Goal: Information Seeking & Learning: Find specific fact

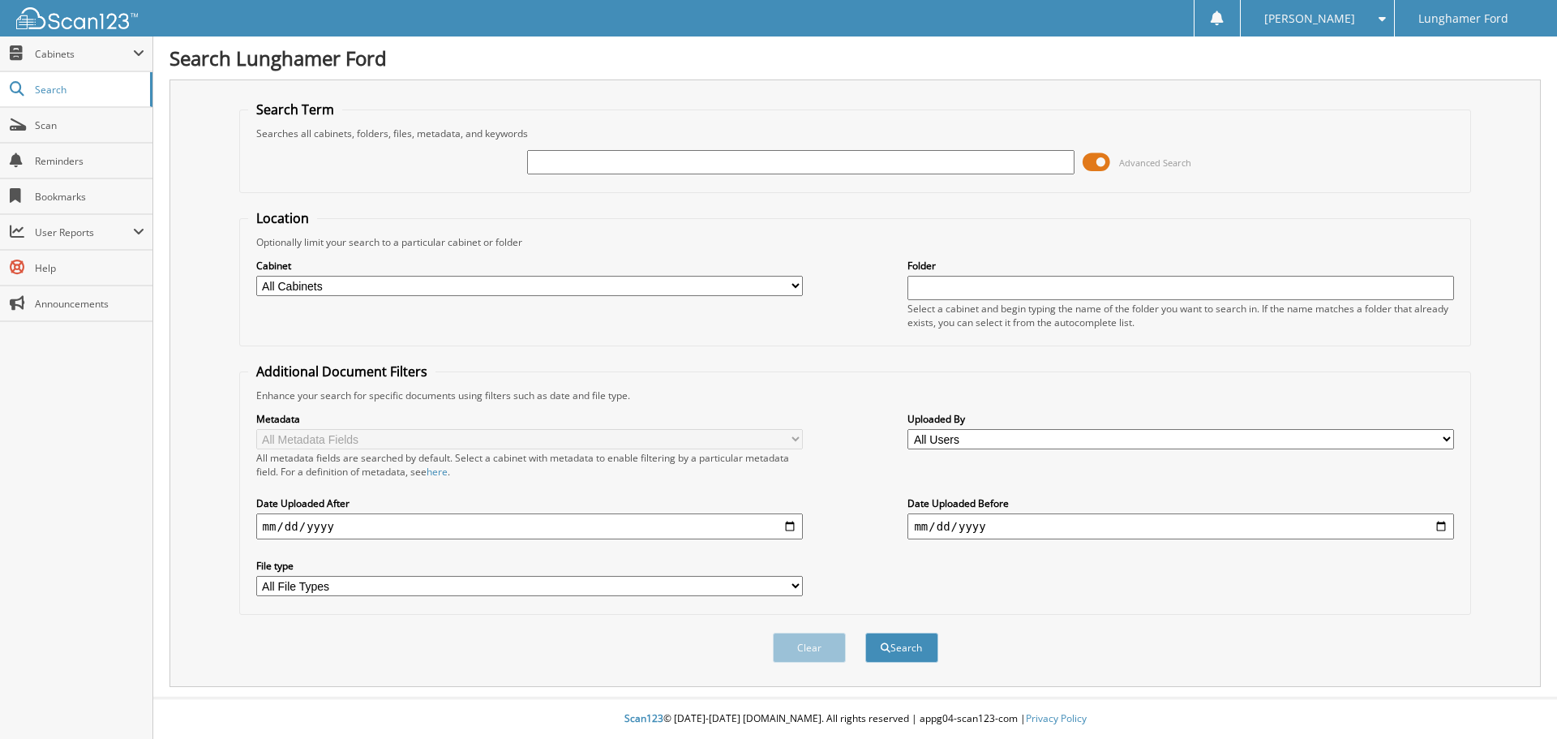
click at [607, 157] on input "text" at bounding box center [800, 162] width 547 height 24
type input "[PERSON_NAME]"
click at [865, 633] on button "Search" at bounding box center [901, 648] width 73 height 30
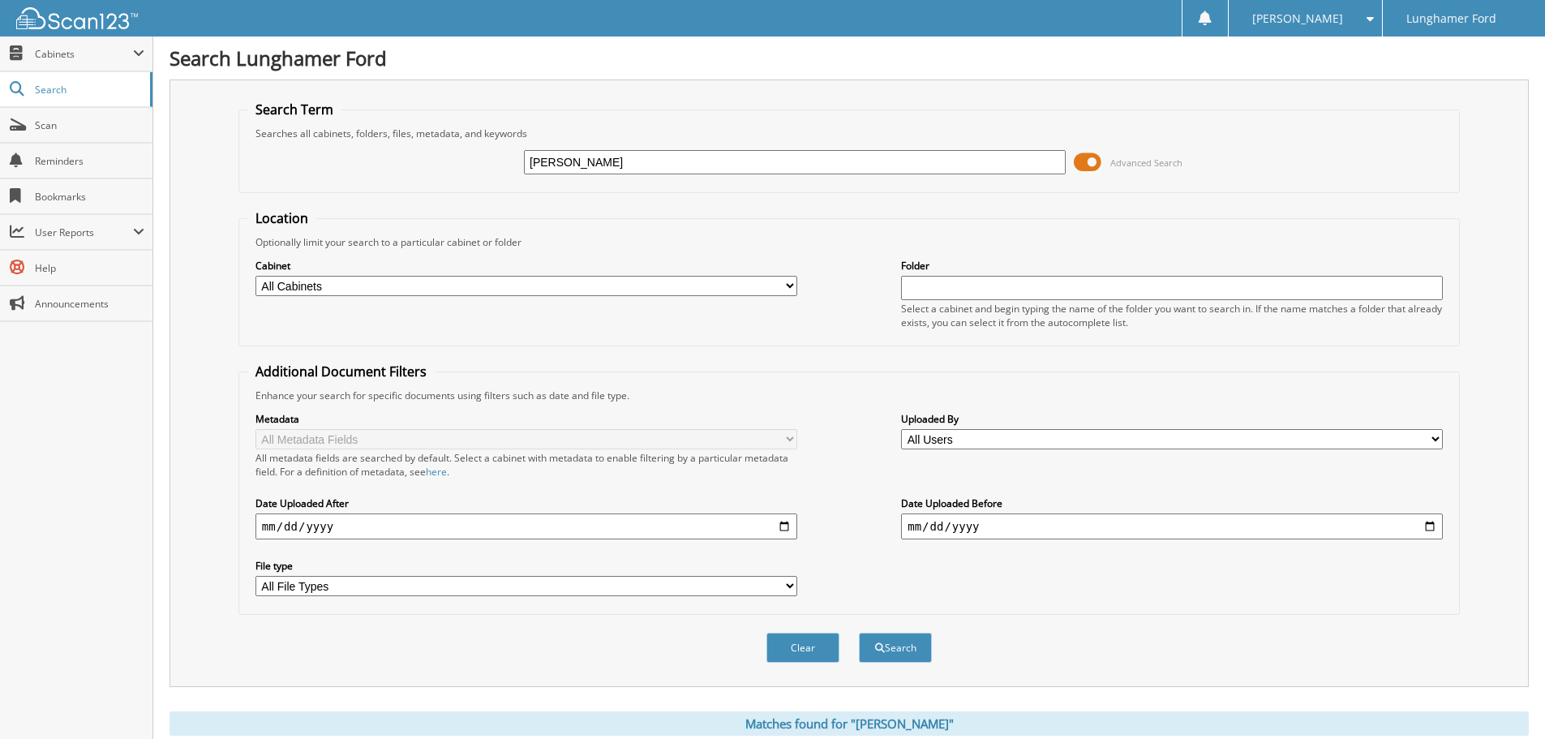
click at [631, 172] on input "[PERSON_NAME]" at bounding box center [795, 162] width 542 height 24
click at [601, 161] on input "[PERSON_NAME]" at bounding box center [795, 162] width 542 height 24
type input "[PERSON_NAME] &"
click at [859, 633] on button "Search" at bounding box center [895, 648] width 73 height 30
click at [408, 290] on select "All Cabinets ACCOUNTS PAYABLE ACCOUNTS RECEIVABLE CAR DEALS - AUTOMATE CAR DEAL…" at bounding box center [526, 286] width 542 height 20
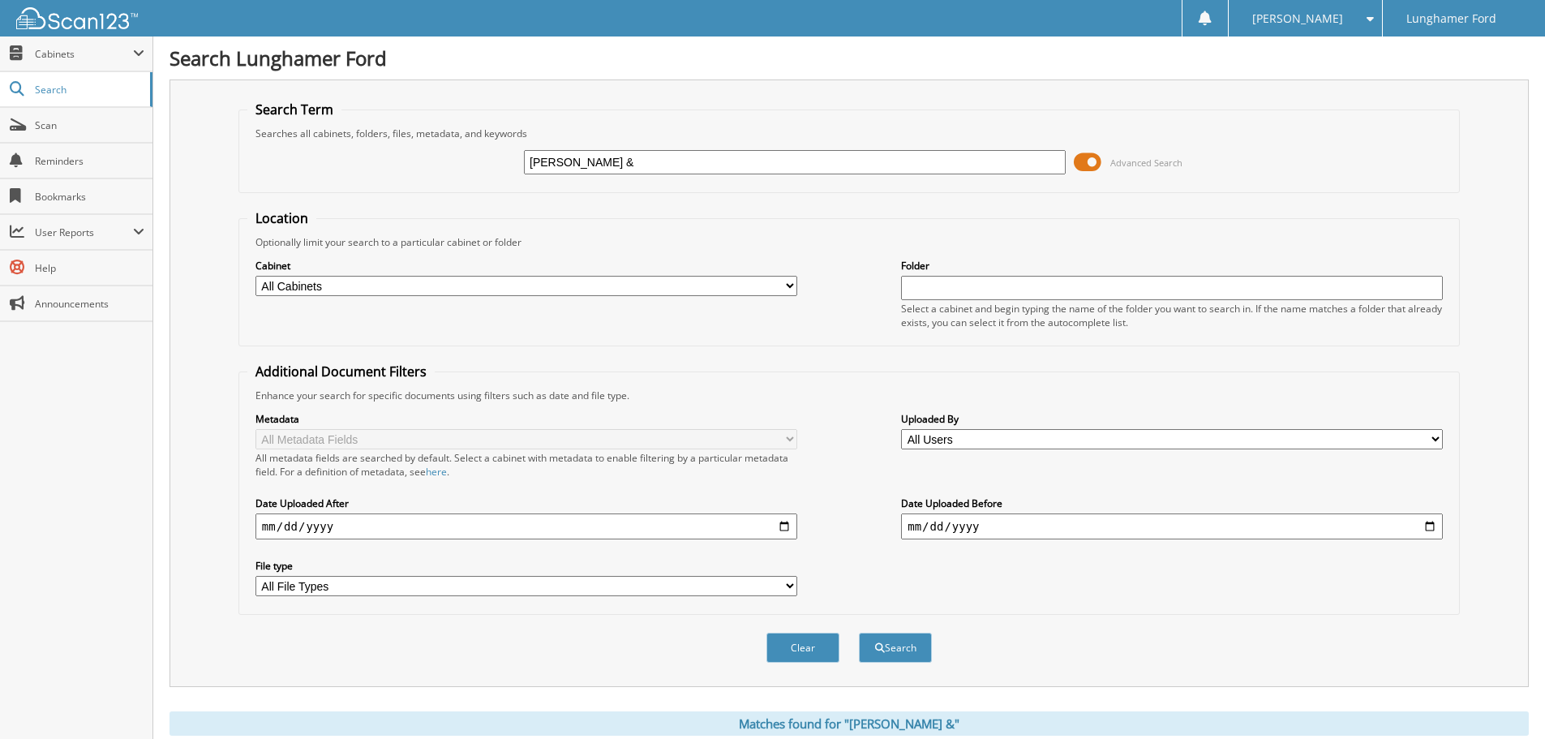
select select "42245"
click at [255, 276] on select "All Cabinets ACCOUNTS PAYABLE ACCOUNTS RECEIVABLE CAR DEALS - AUTOMATE CAR DEAL…" at bounding box center [526, 286] width 542 height 20
click at [886, 650] on button "Search" at bounding box center [895, 648] width 73 height 30
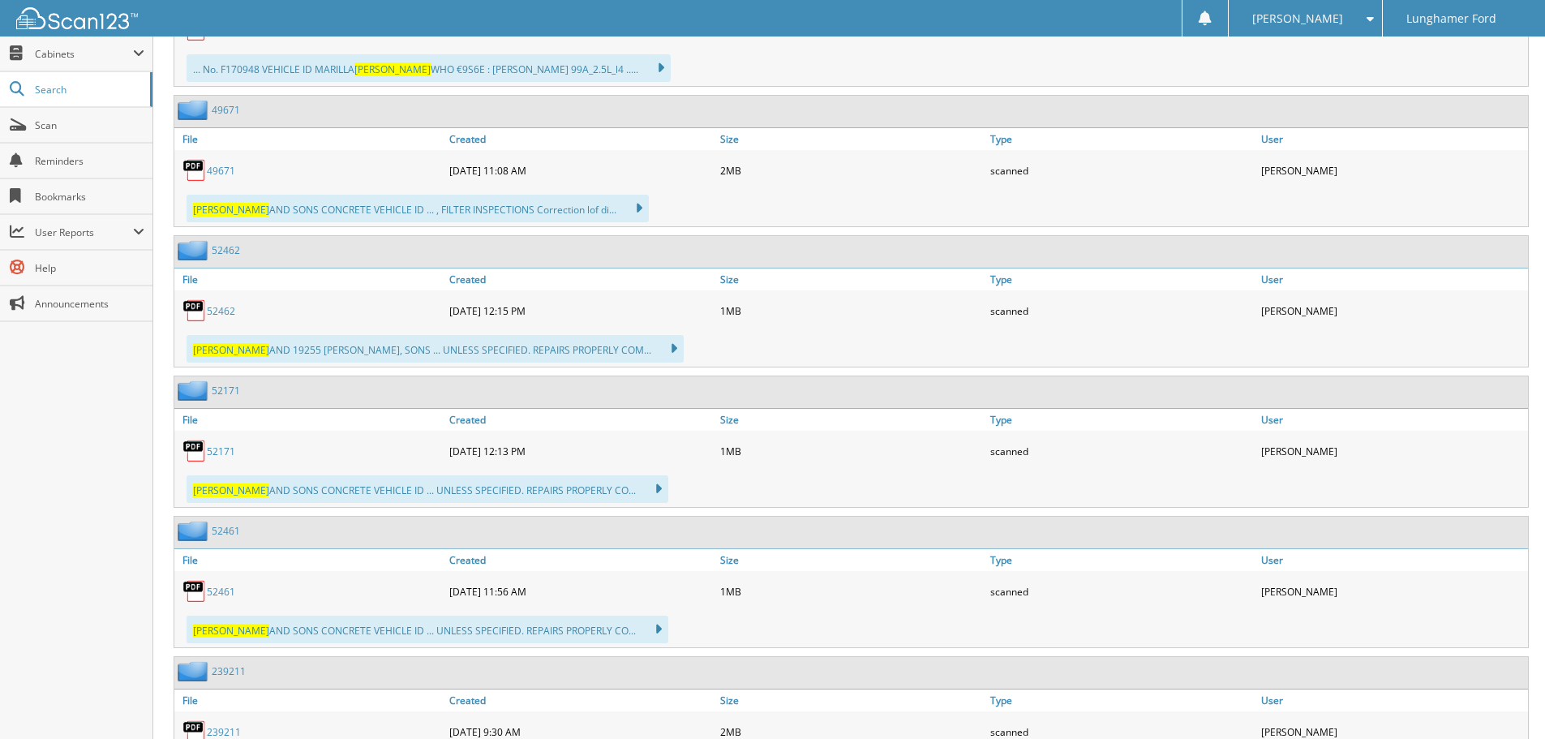
scroll to position [1622, 0]
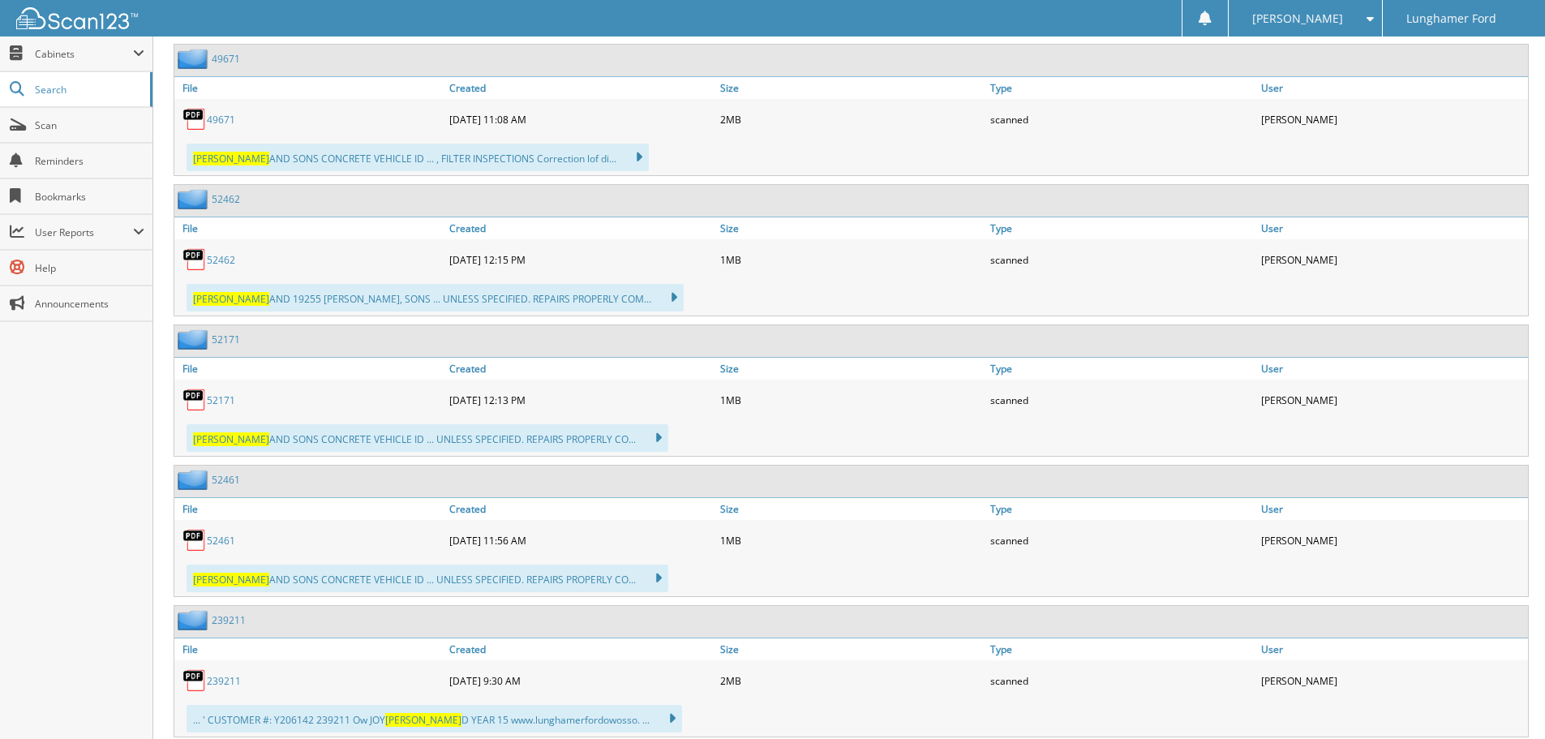
click at [224, 204] on link "52462" at bounding box center [226, 199] width 28 height 14
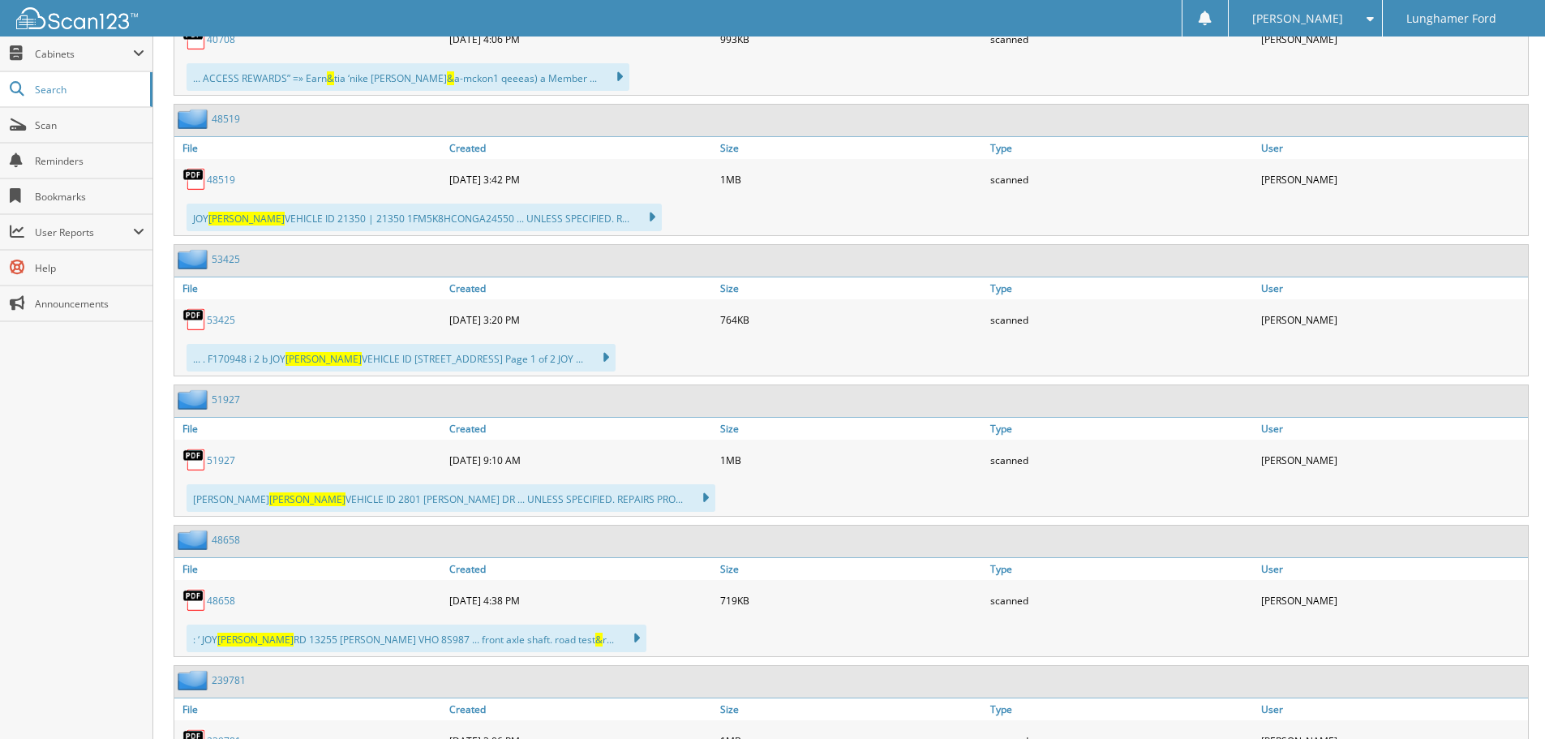
scroll to position [3974, 0]
